Goal: Book appointment/travel/reservation

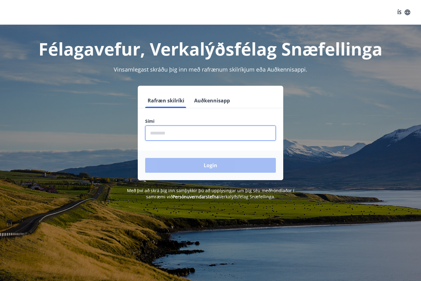
click at [180, 135] on input "phone" at bounding box center [210, 132] width 131 height 15
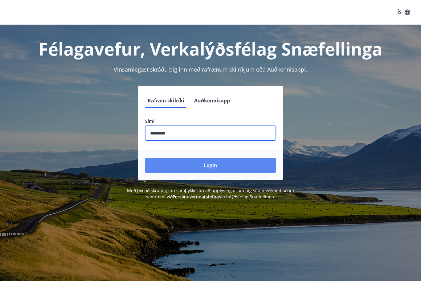
type input "********"
click at [220, 169] on button "Login" at bounding box center [210, 165] width 131 height 15
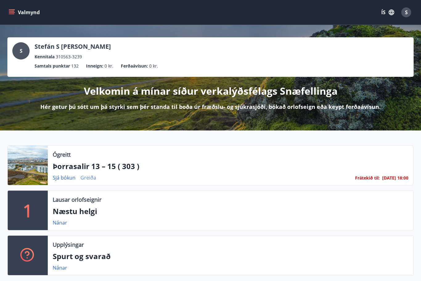
click at [88, 178] on link "Greiða" at bounding box center [88, 177] width 16 height 7
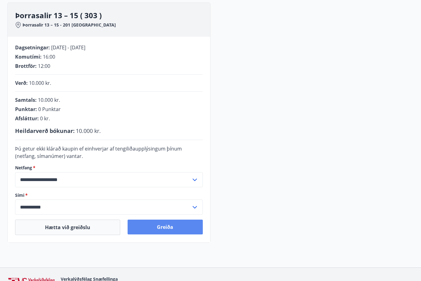
scroll to position [81, 0]
click at [161, 228] on button "Greiða" at bounding box center [166, 226] width 76 height 15
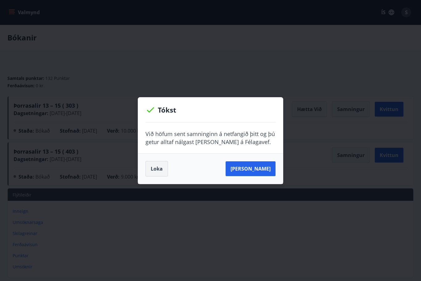
click at [157, 169] on button "Loka" at bounding box center [156, 168] width 22 height 15
